Goal: Task Accomplishment & Management: Complete application form

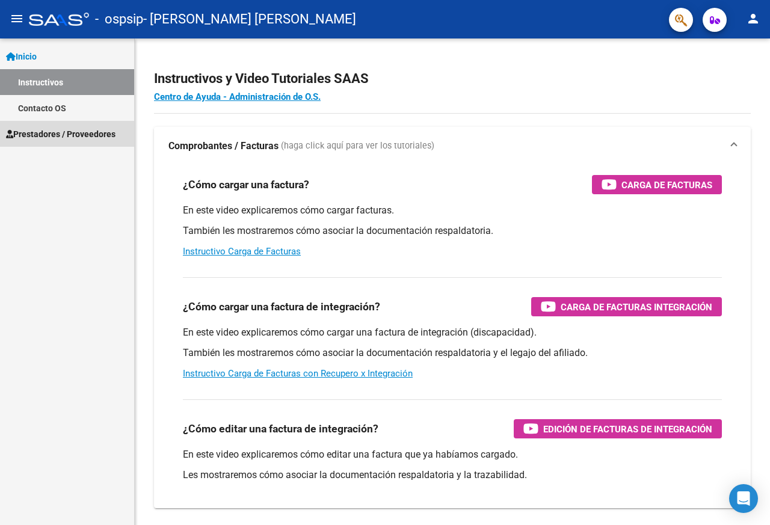
click at [31, 136] on span "Prestadores / Proveedores" at bounding box center [60, 133] width 109 height 13
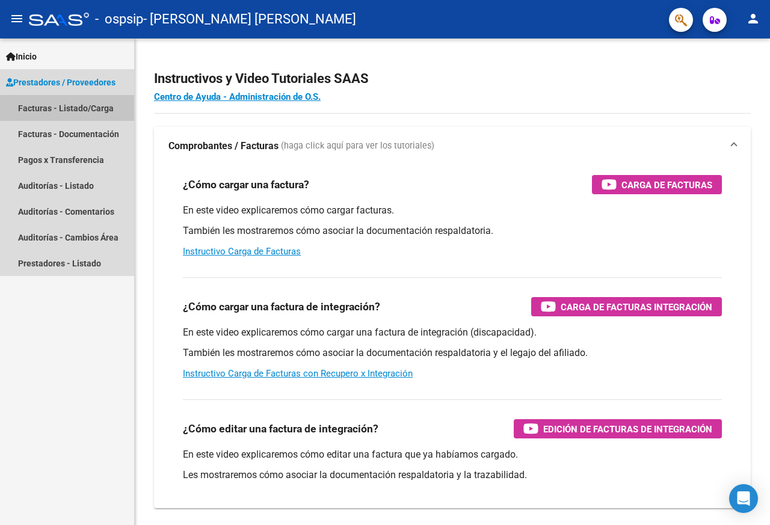
click at [86, 108] on link "Facturas - Listado/Carga" at bounding box center [67, 108] width 134 height 26
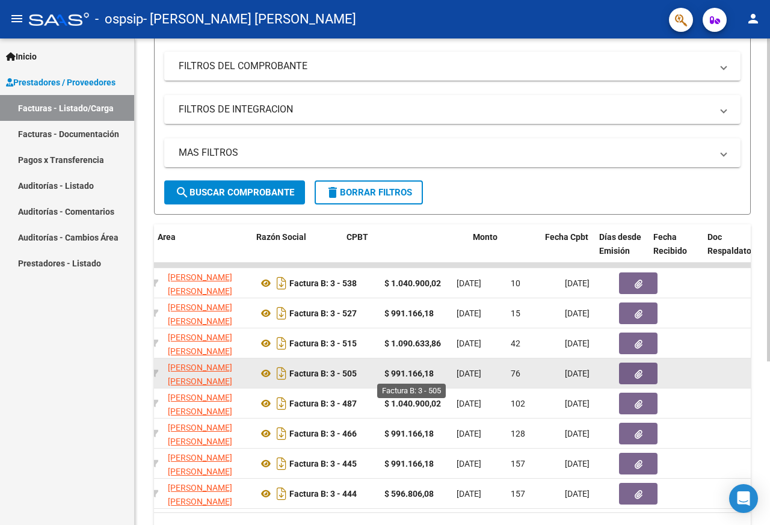
scroll to position [0, 235]
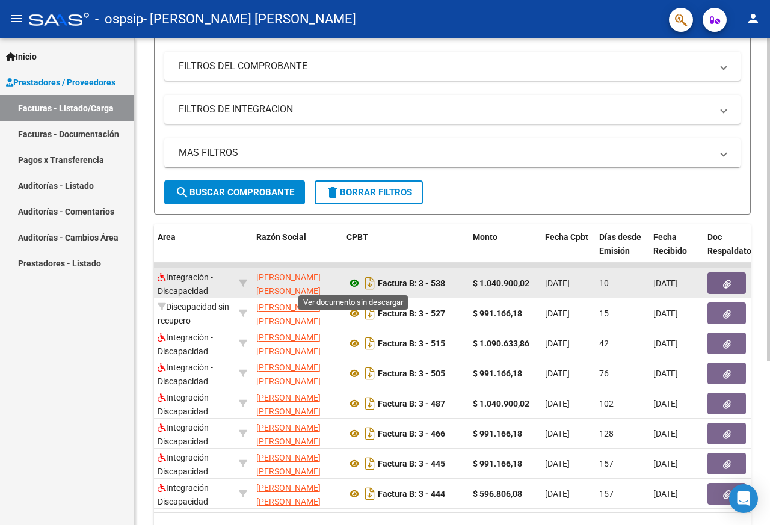
click at [354, 283] on icon at bounding box center [354, 283] width 16 height 14
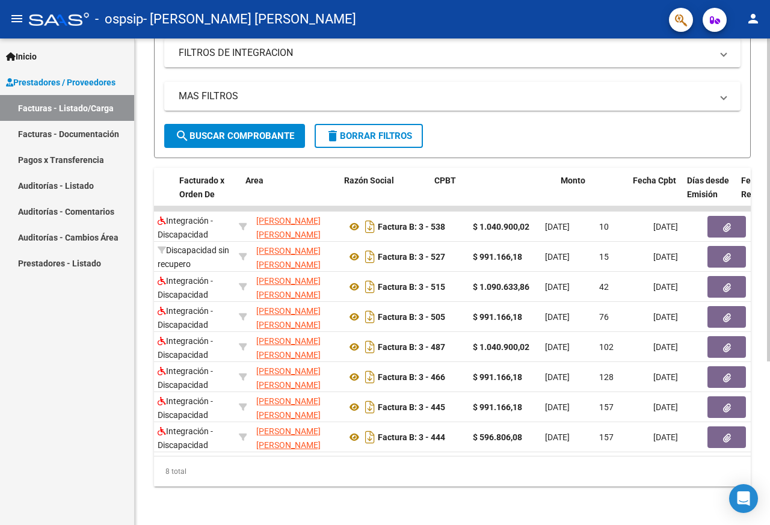
scroll to position [0, 0]
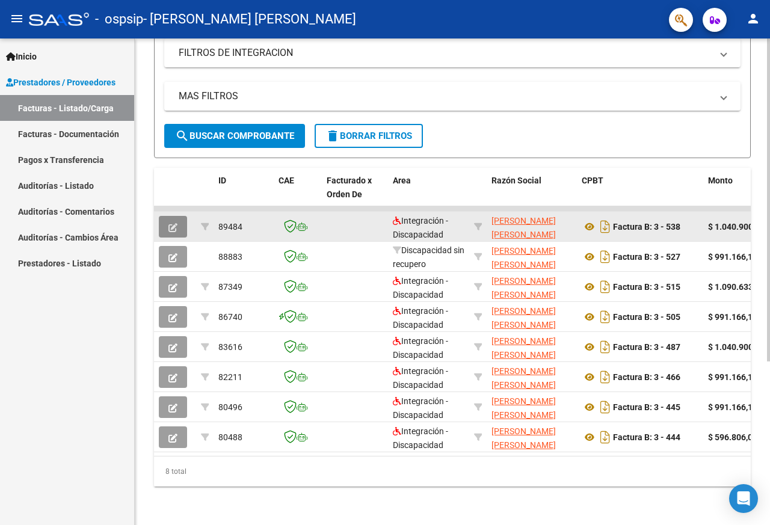
click at [172, 225] on icon "button" at bounding box center [172, 227] width 9 height 9
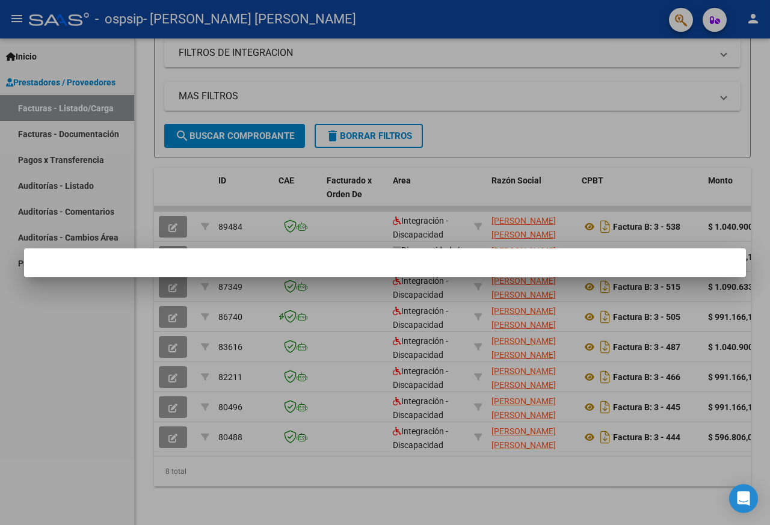
click at [267, 174] on div at bounding box center [385, 262] width 770 height 525
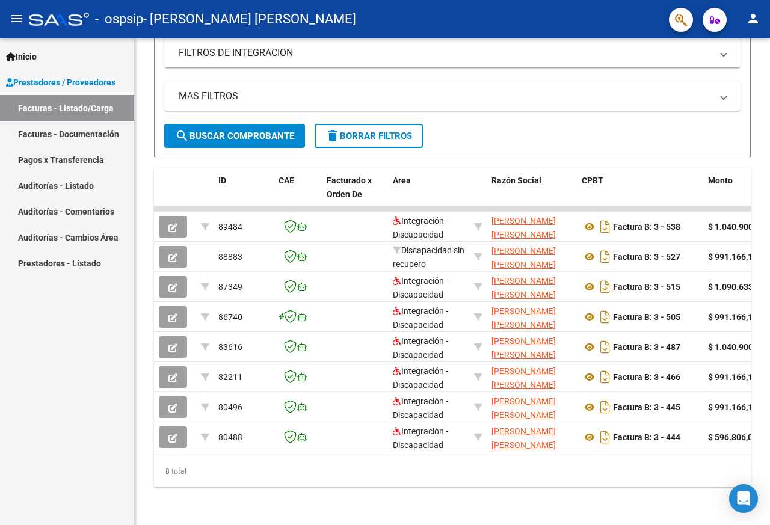
scroll to position [241, 0]
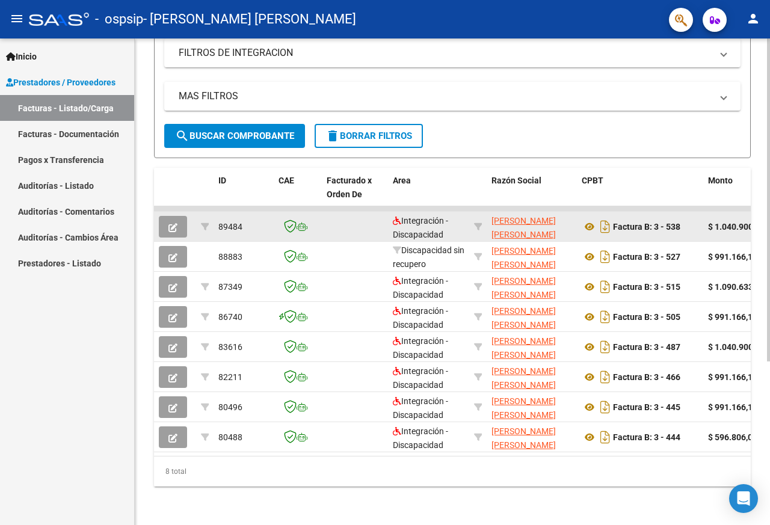
click at [167, 227] on button "button" at bounding box center [173, 227] width 28 height 22
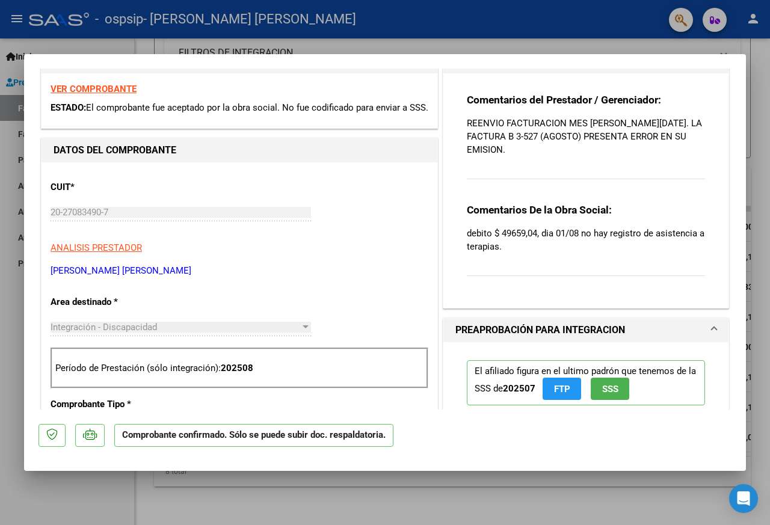
scroll to position [0, 0]
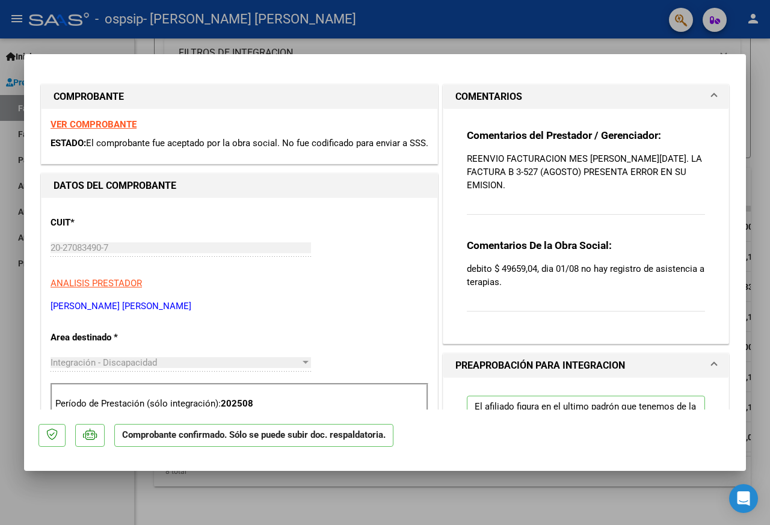
click at [553, 196] on div "Comentarios del Prestador / Gerenciador: REENVIO FACTURACION MES [PERSON_NAME][…" at bounding box center [586, 179] width 238 height 100
drag, startPoint x: 515, startPoint y: 182, endPoint x: 503, endPoint y: 161, distance: 24.2
click at [514, 181] on p "REENVIO FACTURACION MES [PERSON_NAME][DATE]. LA FACTURA B 3-527 (AGOSTO) PRESEN…" at bounding box center [586, 172] width 238 height 40
click at [503, 160] on p "REENVIO FACTURACION MES [PERSON_NAME][DATE]. LA FACTURA B 3-527 (AGOSTO) PRESEN…" at bounding box center [586, 172] width 238 height 40
click at [499, 134] on strong "Comentarios del Prestador / Gerenciador:" at bounding box center [564, 135] width 194 height 12
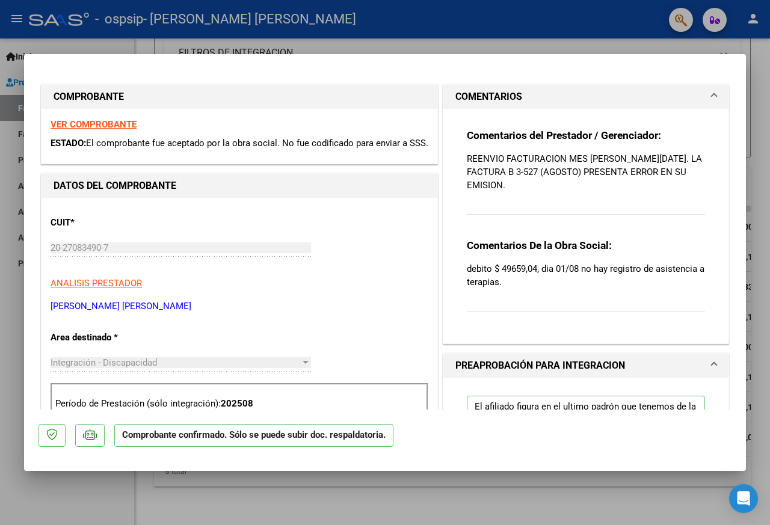
click at [497, 155] on p "REENVIO FACTURACION MES [PERSON_NAME][DATE]. LA FACTURA B 3-527 (AGOSTO) PRESEN…" at bounding box center [586, 172] width 238 height 40
click at [542, 97] on mat-panel-title "COMENTARIOS" at bounding box center [578, 97] width 247 height 14
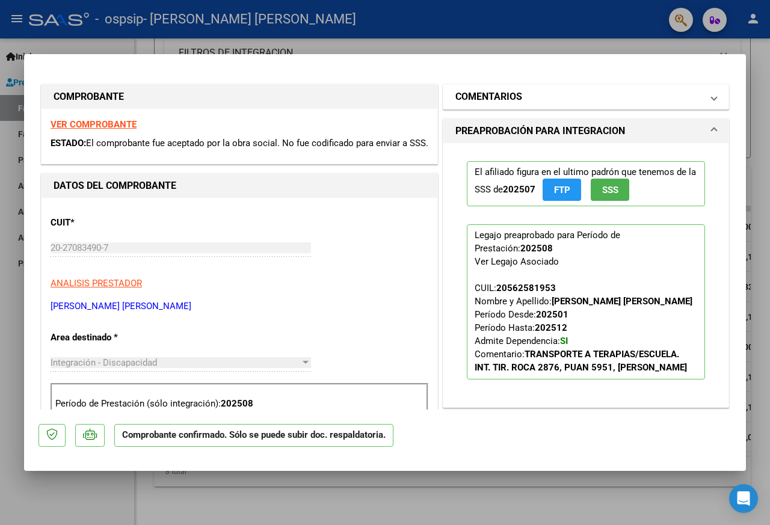
click at [542, 97] on mat-panel-title "COMENTARIOS" at bounding box center [578, 97] width 247 height 14
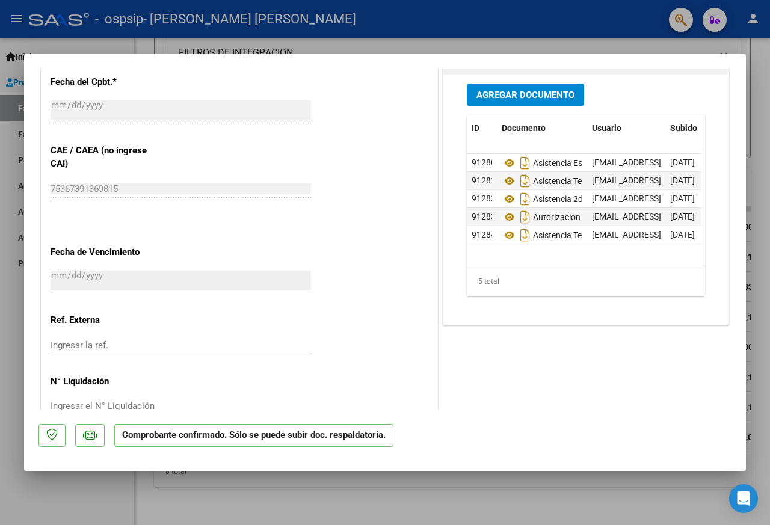
scroll to position [541, 0]
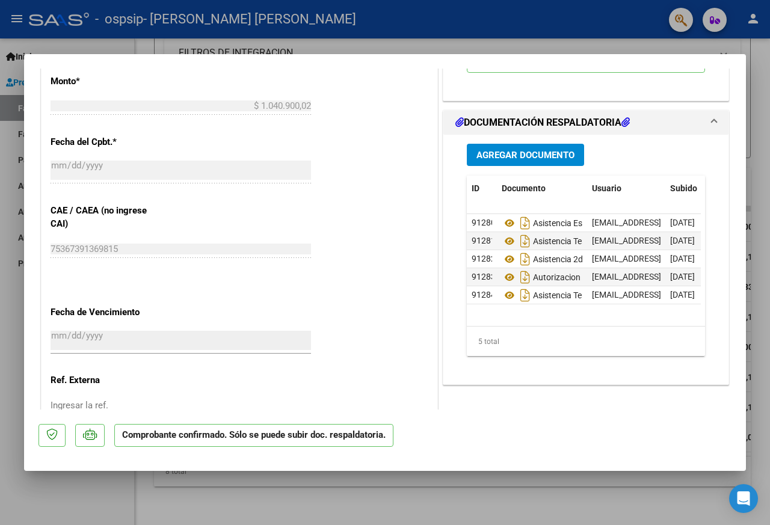
click at [492, 161] on span "Agregar Documento" at bounding box center [525, 155] width 98 height 11
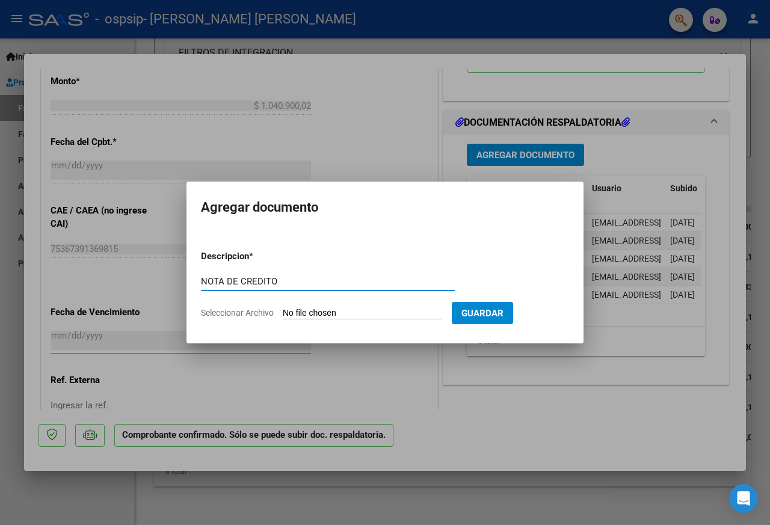
type input "NOTA DE CREDITO"
click at [310, 310] on input "Seleccionar Archivo" at bounding box center [362, 313] width 159 height 11
type input "C:\fakepath\20270834907_008_00003_00000031.pdf"
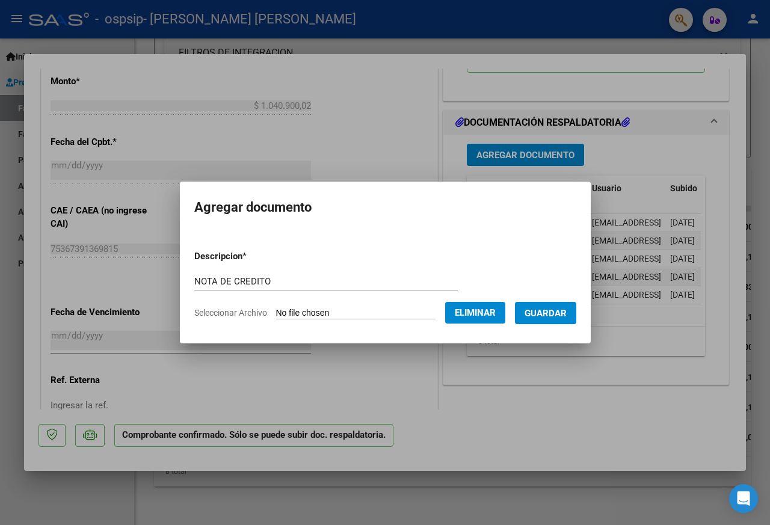
click at [557, 312] on span "Guardar" at bounding box center [545, 313] width 42 height 11
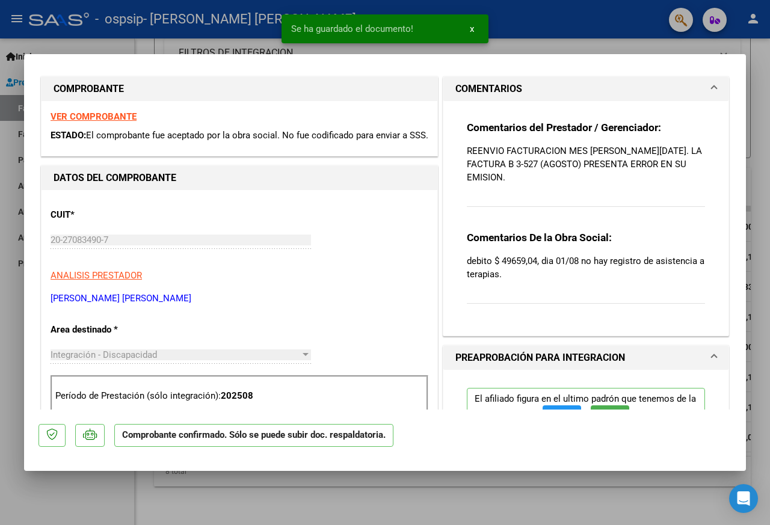
scroll to position [0, 0]
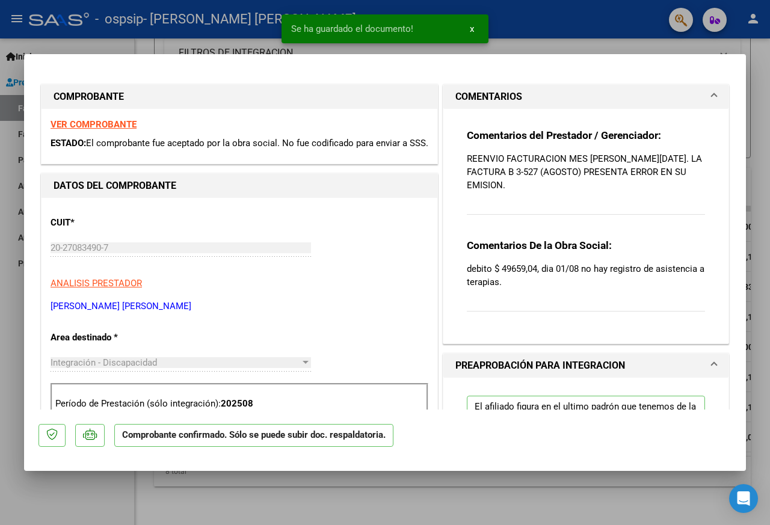
click at [512, 170] on p "REENVIO FACTURACION MES [PERSON_NAME][DATE]. LA FACTURA B 3-527 (AGOSTO) PRESEN…" at bounding box center [586, 172] width 238 height 40
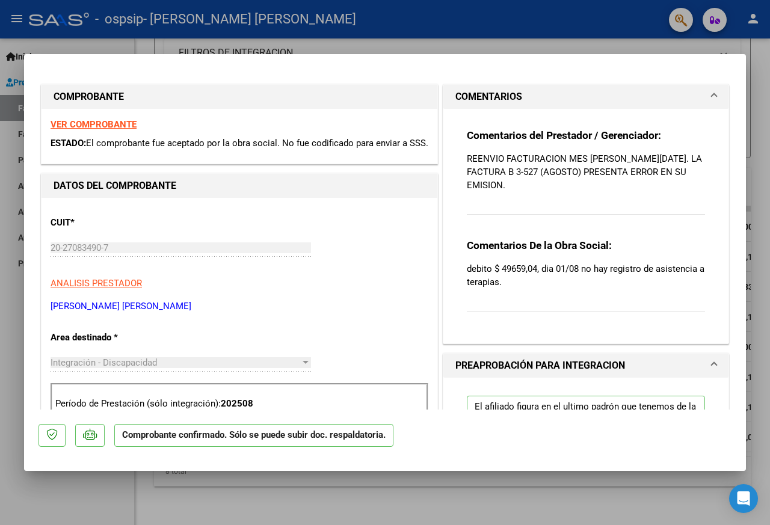
click at [507, 183] on p "REENVIO FACTURACION MES [PERSON_NAME][DATE]. LA FACTURA B 3-527 (AGOSTO) PRESEN…" at bounding box center [586, 172] width 238 height 40
click at [498, 186] on p "REENVIO FACTURACION MES [PERSON_NAME][DATE]. LA FACTURA B 3-527 (AGOSTO) PRESEN…" at bounding box center [586, 172] width 238 height 40
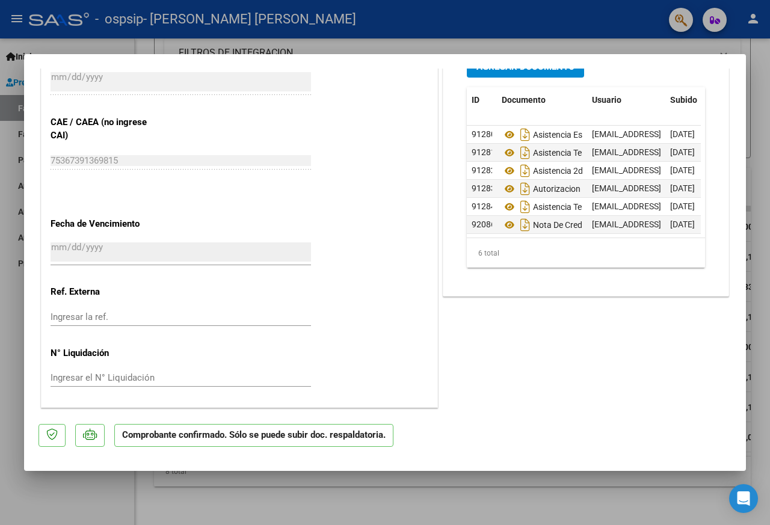
scroll to position [643, 0]
click at [474, 504] on div at bounding box center [385, 262] width 770 height 525
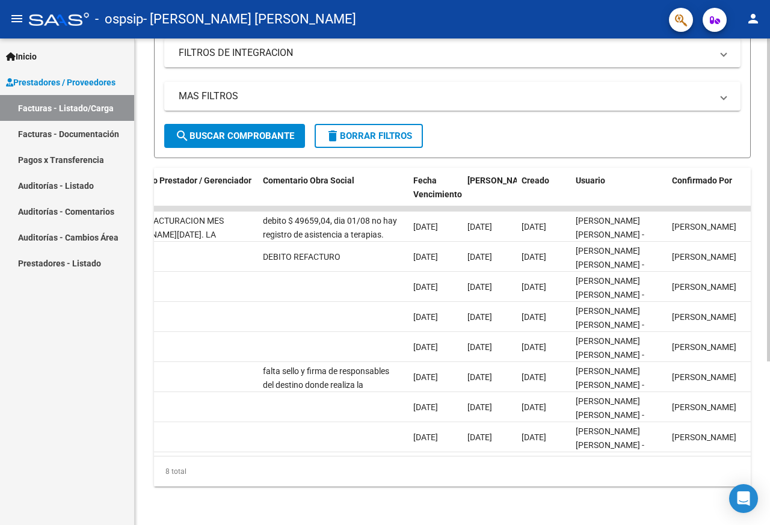
scroll to position [0, 1939]
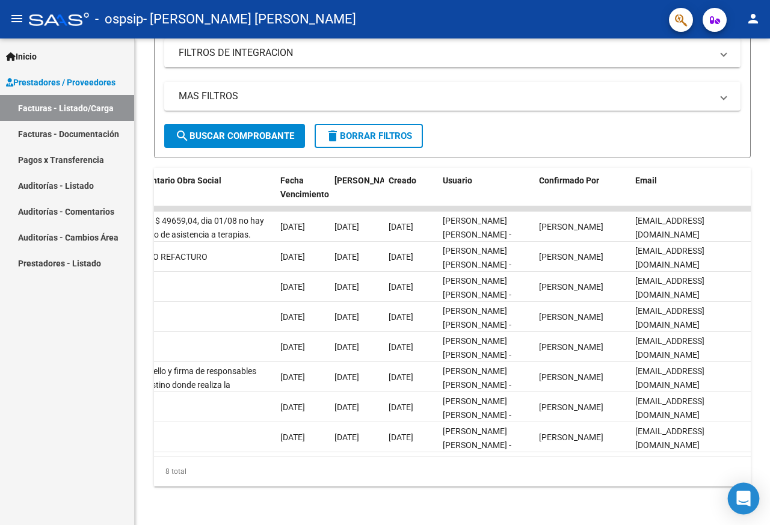
click at [740, 501] on icon "Open Intercom Messenger" at bounding box center [743, 499] width 16 height 16
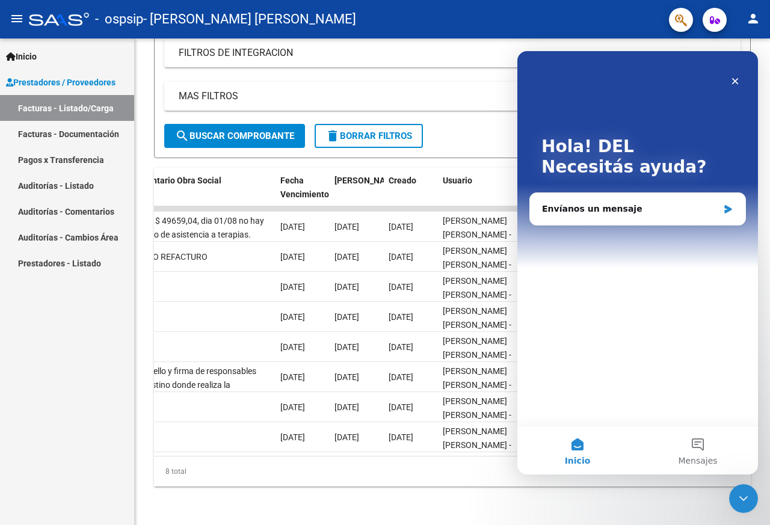
scroll to position [0, 0]
click at [697, 458] on span "Mensajes" at bounding box center [697, 460] width 39 height 8
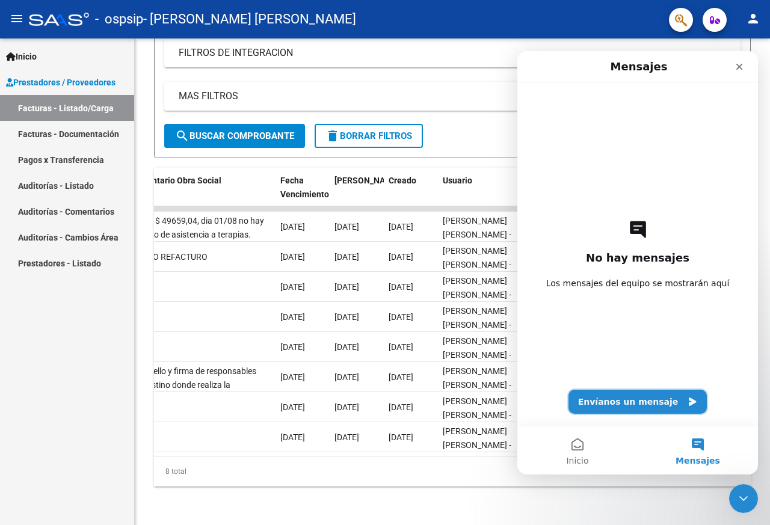
click at [667, 403] on button "Envíanos un mensaje" at bounding box center [637, 402] width 139 height 24
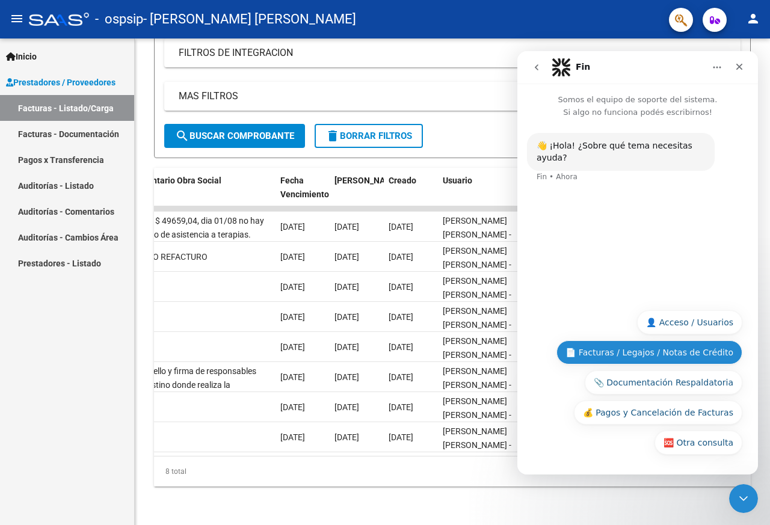
click at [690, 352] on button "📄 Facturas / Legajos / Notas de Crédito" at bounding box center [649, 352] width 186 height 24
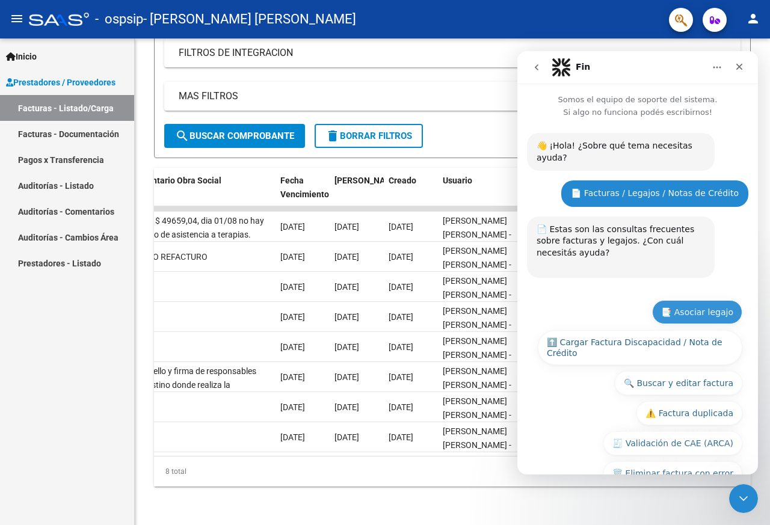
scroll to position [109, 0]
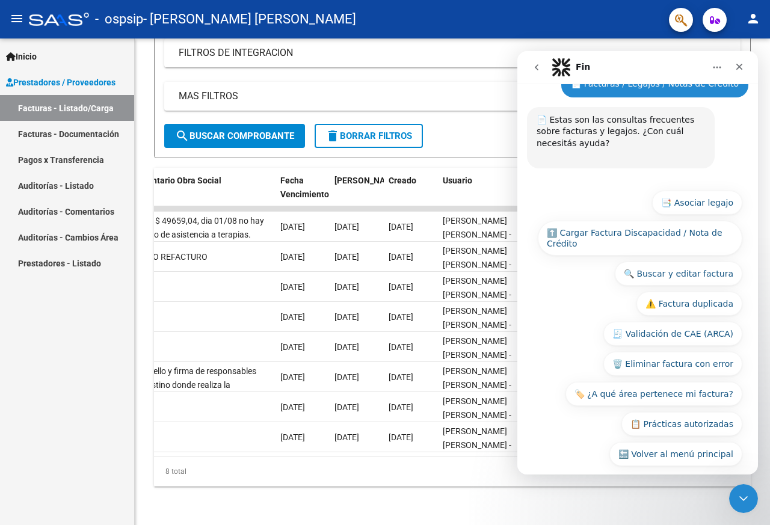
click at [603, 73] on div "Fin" at bounding box center [627, 67] width 153 height 19
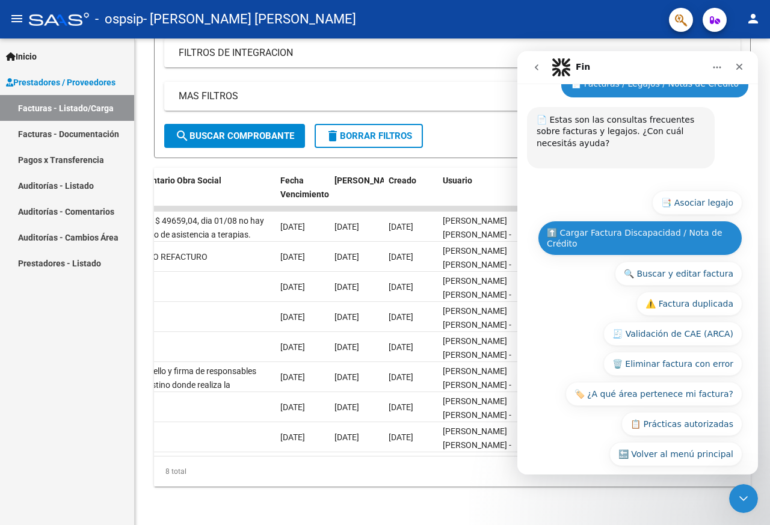
click at [574, 221] on button "⬆️ Cargar Factura Discapacidad / Nota de Crédito" at bounding box center [640, 238] width 204 height 35
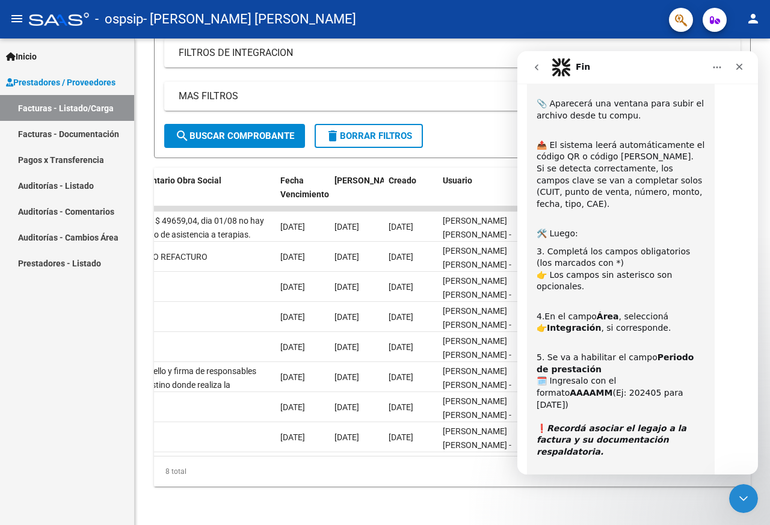
scroll to position [546, 0]
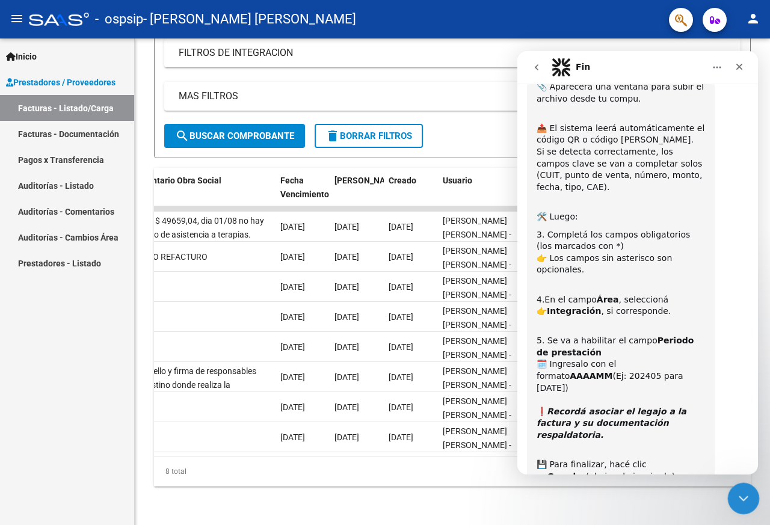
click at [740, 499] on icon "Cerrar Intercom Messenger" at bounding box center [741, 496] width 14 height 14
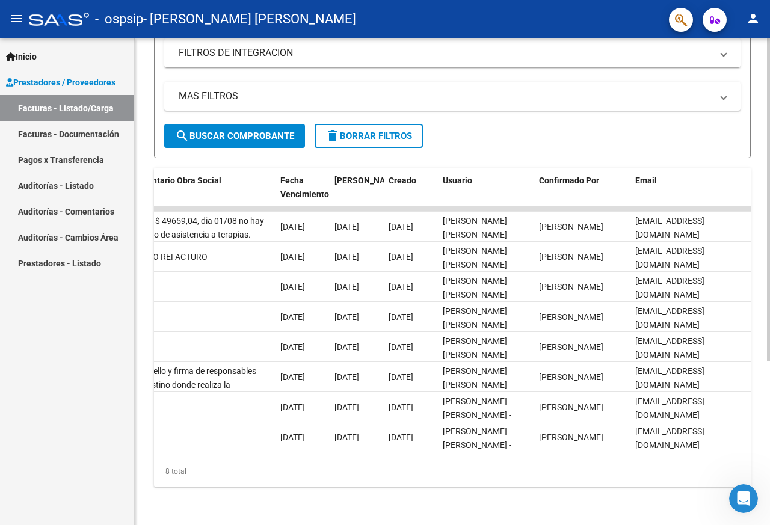
scroll to position [0, 0]
click at [588, 477] on div "8 total" at bounding box center [452, 471] width 596 height 30
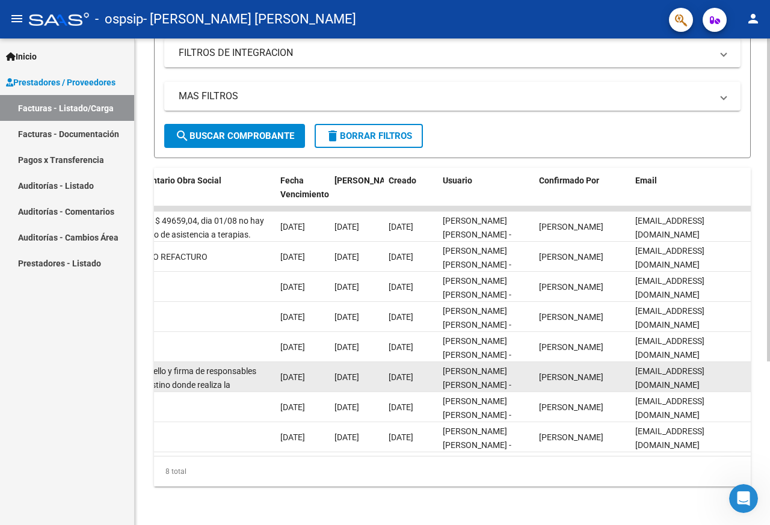
scroll to position [546, 0]
